Goal: Information Seeking & Learning: Learn about a topic

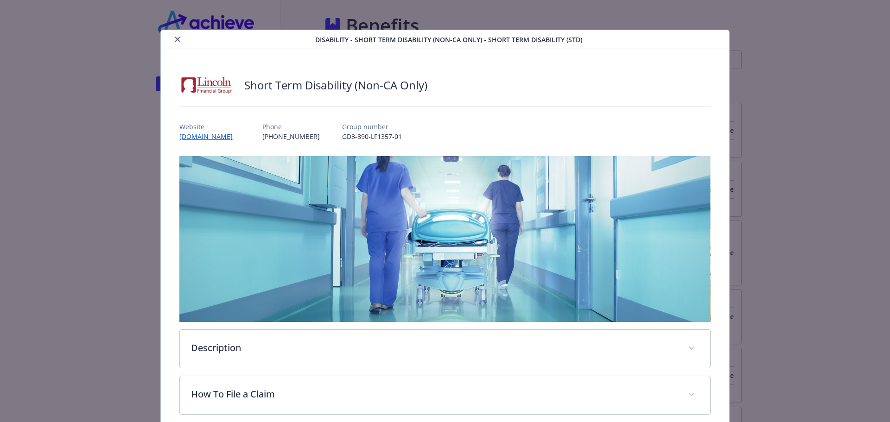
scroll to position [28, 0]
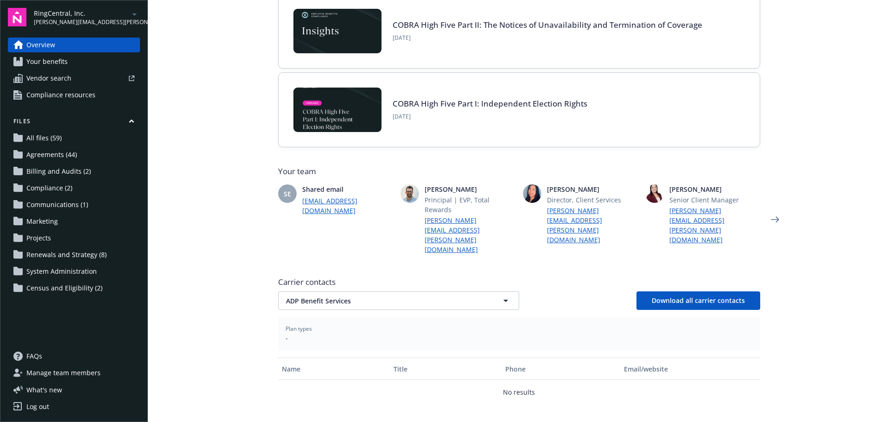
scroll to position [139, 0]
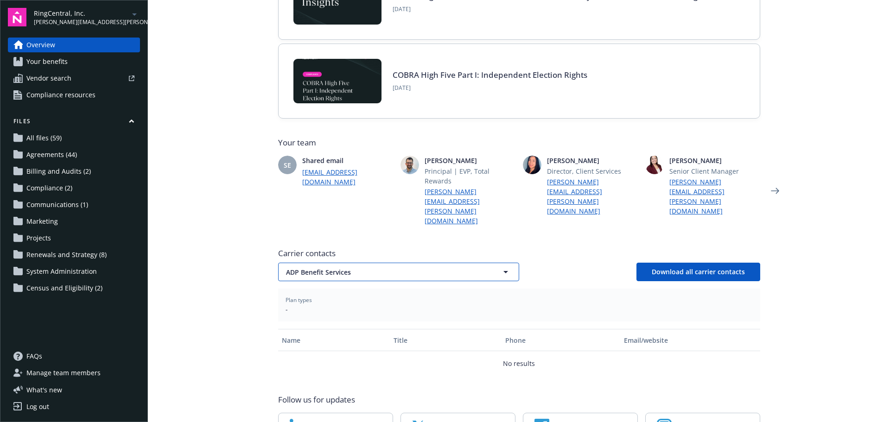
click at [501, 267] on icon "button" at bounding box center [505, 272] width 11 height 11
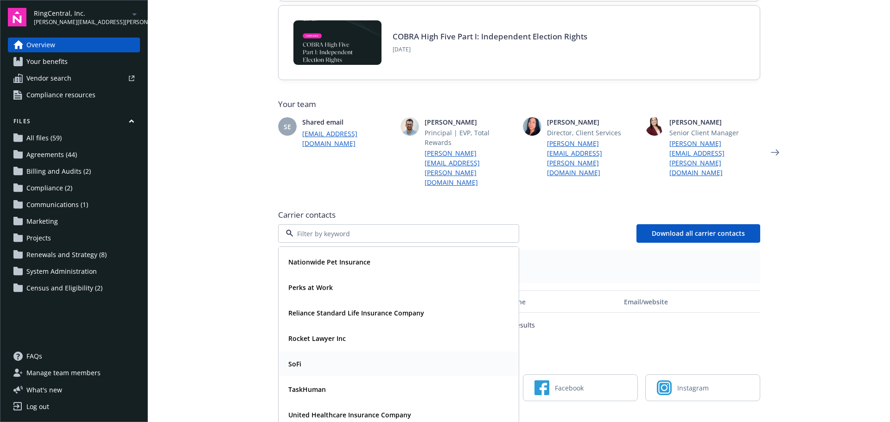
scroll to position [205, 0]
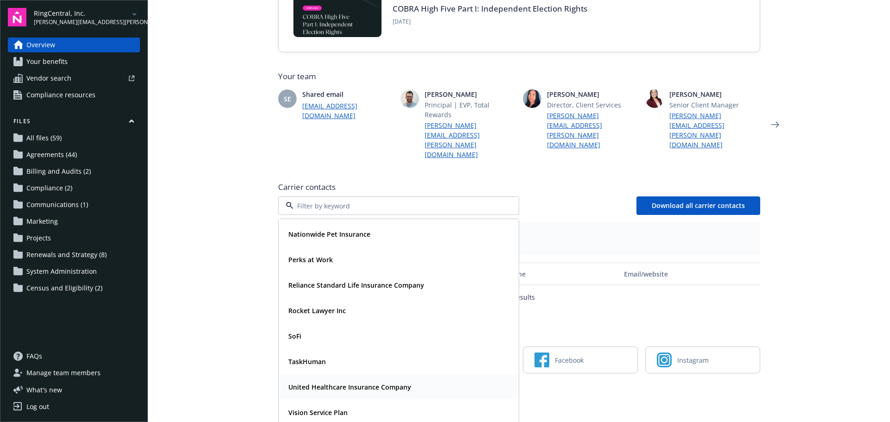
click at [356, 383] on strong "United Healthcare Insurance Company" at bounding box center [349, 387] width 123 height 9
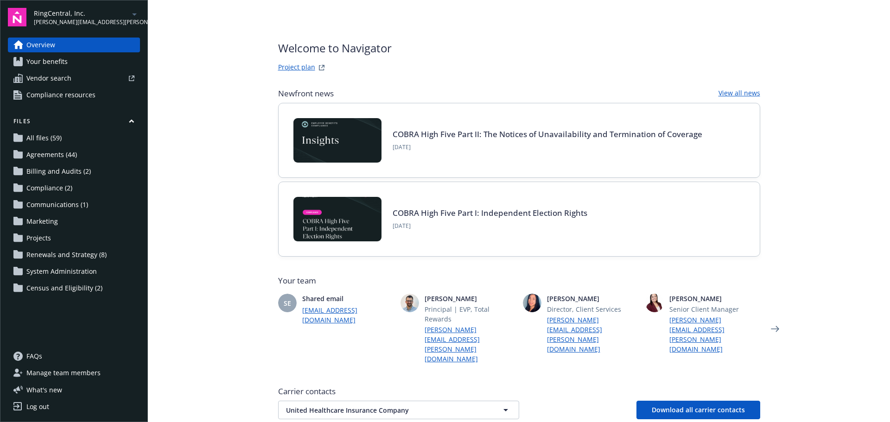
scroll to position [0, 0]
